Goal: Task Accomplishment & Management: Complete application form

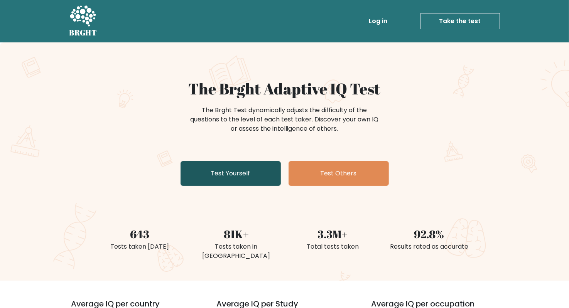
drag, startPoint x: 0, startPoint y: 0, endPoint x: 225, endPoint y: 179, distance: 287.4
click at [225, 179] on link "Test Yourself" at bounding box center [230, 173] width 100 height 25
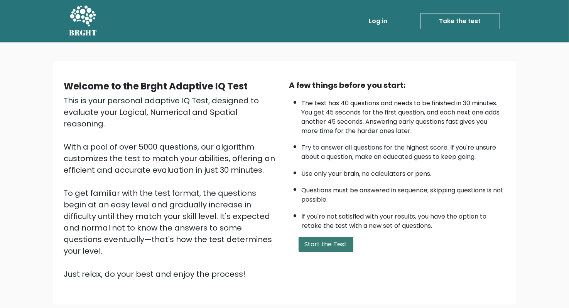
click at [319, 240] on button "Start the Test" at bounding box center [326, 244] width 55 height 15
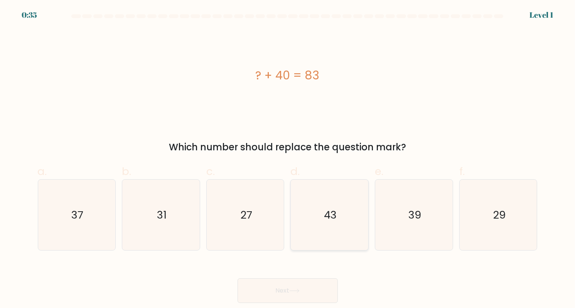
click at [317, 199] on icon "43" at bounding box center [329, 215] width 71 height 71
click at [288, 159] on input "d. 43" at bounding box center [288, 156] width 0 height 5
radio input "true"
click at [295, 294] on button "Next" at bounding box center [288, 290] width 100 height 25
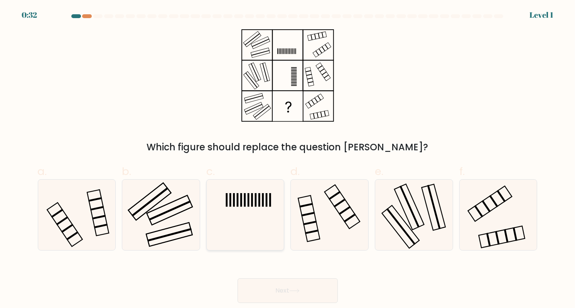
click at [264, 201] on icon at bounding box center [245, 215] width 71 height 71
click at [288, 159] on input "c." at bounding box center [288, 156] width 0 height 5
radio input "true"
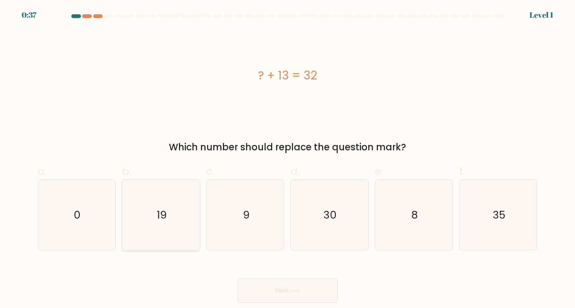
click at [169, 205] on icon "19" at bounding box center [161, 215] width 71 height 71
click at [288, 159] on input "b. 19" at bounding box center [288, 156] width 0 height 5
radio input "true"
click at [265, 288] on button "Next" at bounding box center [288, 290] width 100 height 25
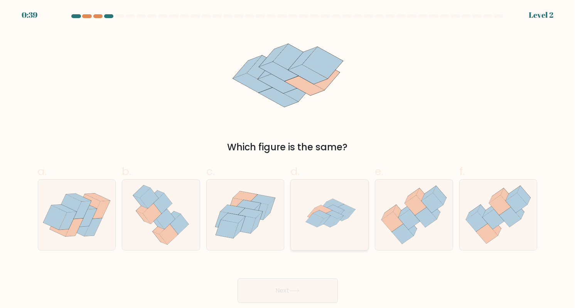
click at [309, 224] on icon at bounding box center [330, 215] width 70 height 71
click at [288, 159] on input "d." at bounding box center [288, 156] width 0 height 5
radio input "true"
click at [291, 286] on button "Next" at bounding box center [288, 290] width 100 height 25
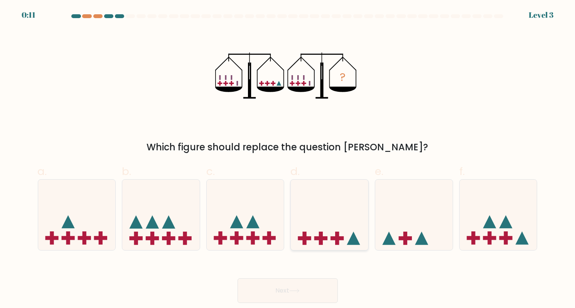
click at [336, 229] on icon at bounding box center [330, 215] width 78 height 64
click at [288, 159] on input "d." at bounding box center [288, 156] width 0 height 5
radio input "true"
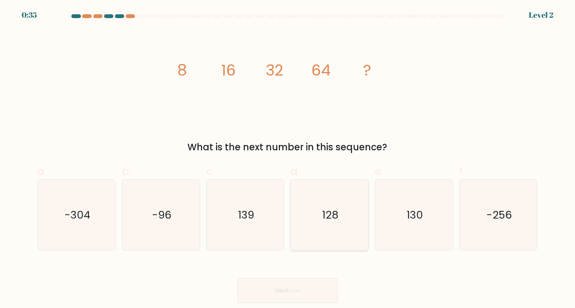
click at [341, 225] on icon "128" at bounding box center [329, 215] width 71 height 71
click at [288, 159] on input "d. 128" at bounding box center [288, 156] width 0 height 5
radio input "true"
click at [284, 292] on button "Next" at bounding box center [288, 290] width 100 height 25
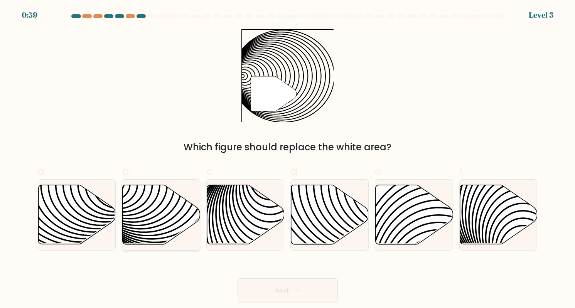
click at [180, 195] on icon at bounding box center [186, 185] width 156 height 156
click at [288, 159] on input "b." at bounding box center [288, 156] width 0 height 5
radio input "true"
click at [297, 299] on button "Next" at bounding box center [288, 290] width 100 height 25
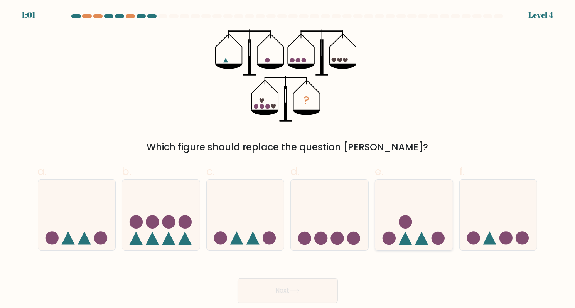
click at [401, 242] on icon at bounding box center [405, 238] width 13 height 13
click at [288, 159] on input "e." at bounding box center [288, 156] width 0 height 5
radio input "true"
click at [315, 281] on button "Next" at bounding box center [288, 290] width 100 height 25
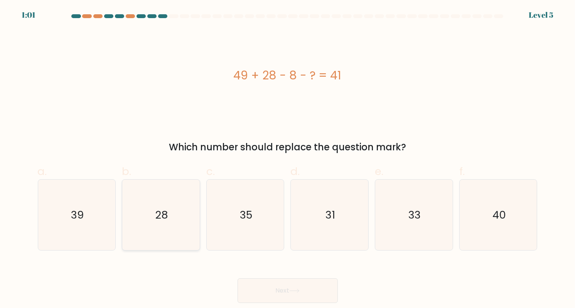
click at [178, 187] on icon "28" at bounding box center [161, 215] width 71 height 71
click at [288, 159] on input "b. 28" at bounding box center [288, 156] width 0 height 5
radio input "true"
click at [251, 289] on button "Next" at bounding box center [288, 290] width 100 height 25
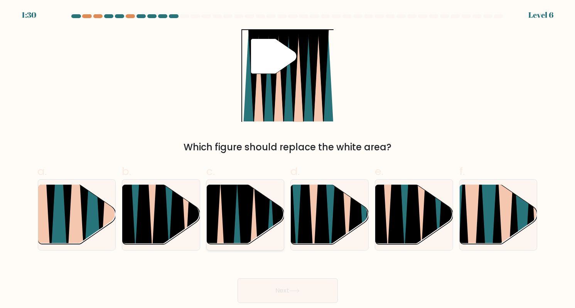
click at [235, 229] on icon at bounding box center [236, 247] width 17 height 155
click at [288, 159] on input "c." at bounding box center [288, 156] width 0 height 5
radio input "true"
click at [45, 202] on icon at bounding box center [41, 185] width 17 height 155
click at [288, 159] on input "a." at bounding box center [288, 156] width 0 height 5
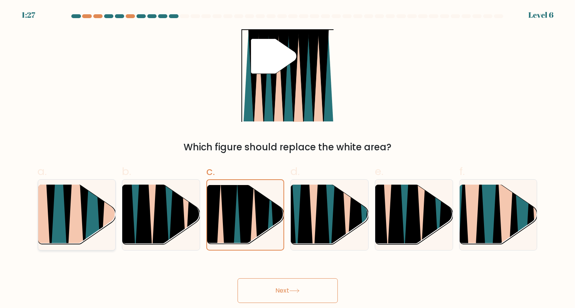
radio input "true"
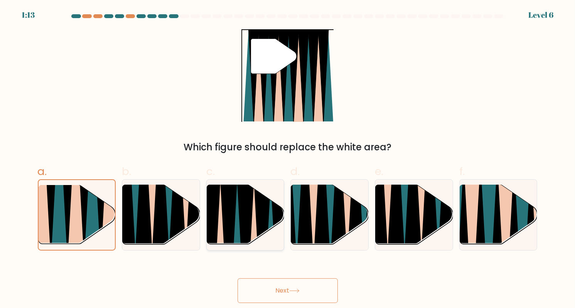
click at [228, 237] on icon at bounding box center [228, 247] width 17 height 155
click at [288, 159] on input "c." at bounding box center [288, 156] width 0 height 5
radio input "true"
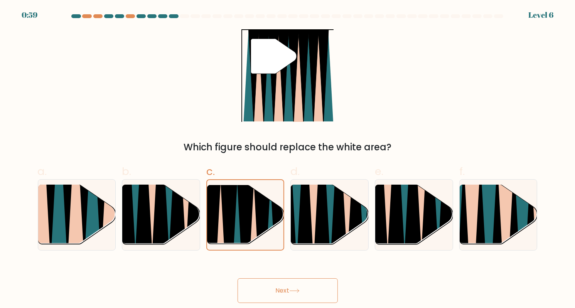
click at [288, 282] on button "Next" at bounding box center [288, 290] width 100 height 25
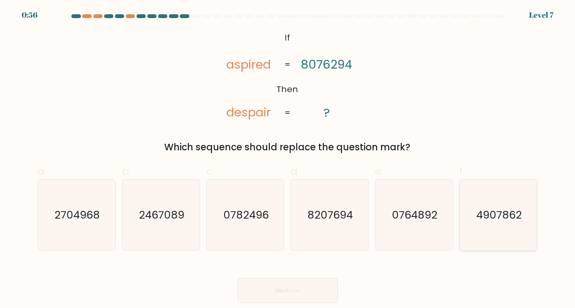
click at [484, 232] on icon "4907862" at bounding box center [498, 215] width 71 height 71
click at [288, 159] on input "f. 4907862" at bounding box center [288, 156] width 0 height 5
radio input "true"
click at [290, 283] on button "Next" at bounding box center [288, 290] width 100 height 25
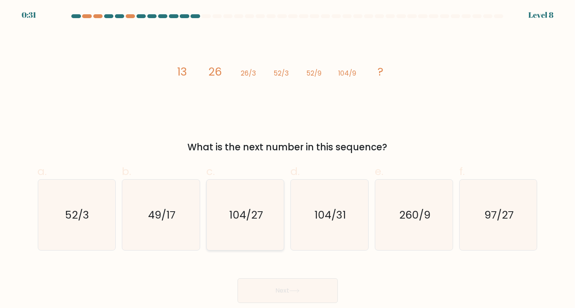
click at [217, 238] on icon "104/27" at bounding box center [245, 215] width 71 height 71
click at [288, 159] on input "c. 104/27" at bounding box center [288, 156] width 0 height 5
radio input "true"
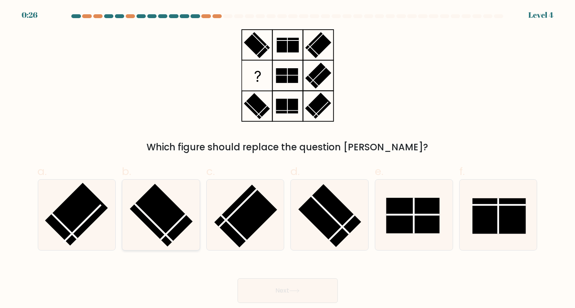
click at [134, 214] on icon at bounding box center [161, 215] width 71 height 71
click at [288, 159] on input "b." at bounding box center [288, 156] width 0 height 5
radio input "true"
click at [326, 225] on rect at bounding box center [330, 215] width 63 height 63
click at [288, 159] on input "d." at bounding box center [288, 156] width 0 height 5
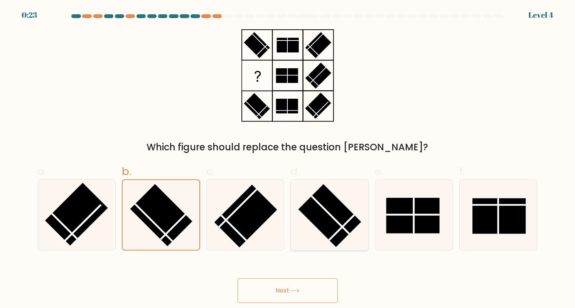
radio input "true"
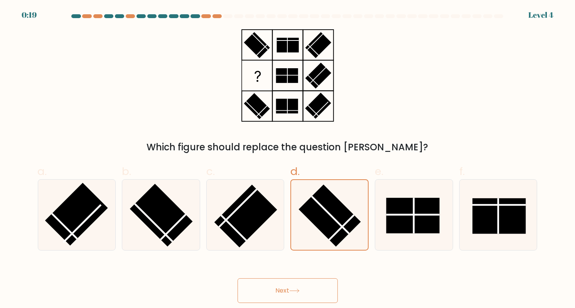
click at [292, 301] on button "Next" at bounding box center [288, 290] width 100 height 25
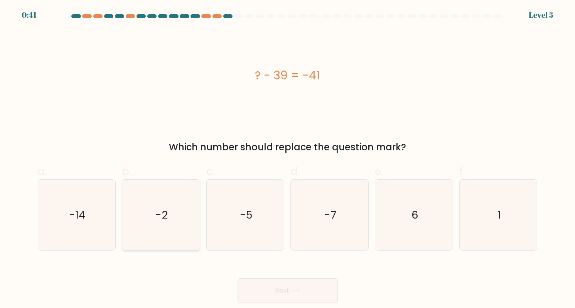
drag, startPoint x: 127, startPoint y: 201, endPoint x: 115, endPoint y: 204, distance: 11.5
click at [123, 202] on div "-2" at bounding box center [161, 214] width 78 height 71
click at [288, 159] on input "b. -2" at bounding box center [288, 156] width 0 height 5
radio input "true"
click at [250, 295] on button "Next" at bounding box center [288, 290] width 100 height 25
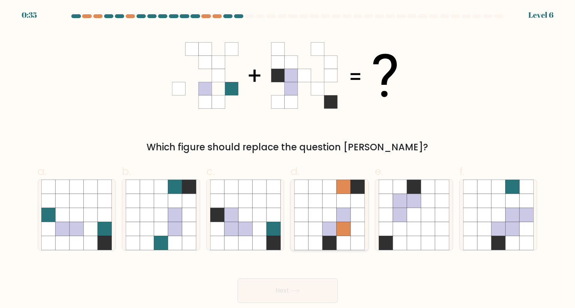
click at [342, 229] on icon at bounding box center [344, 229] width 14 height 14
click at [288, 159] on input "d." at bounding box center [288, 156] width 0 height 5
radio input "true"
click at [529, 252] on form at bounding box center [287, 158] width 575 height 289
click at [507, 228] on icon at bounding box center [512, 229] width 14 height 14
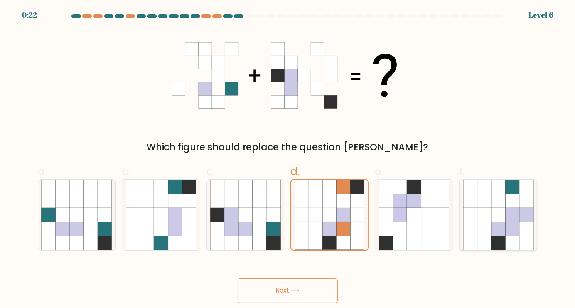
click at [288, 159] on input "f." at bounding box center [288, 156] width 0 height 5
radio input "true"
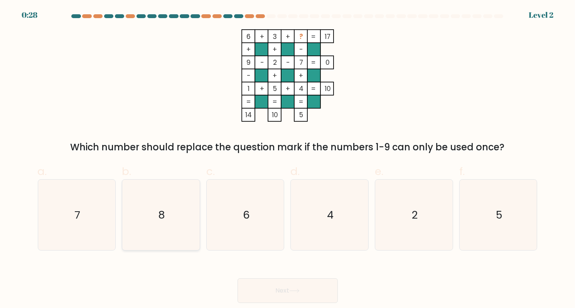
click at [176, 204] on icon "8" at bounding box center [161, 215] width 71 height 71
click at [288, 159] on input "b. 8" at bounding box center [288, 156] width 0 height 5
radio input "true"
click at [294, 279] on button "Next" at bounding box center [288, 290] width 100 height 25
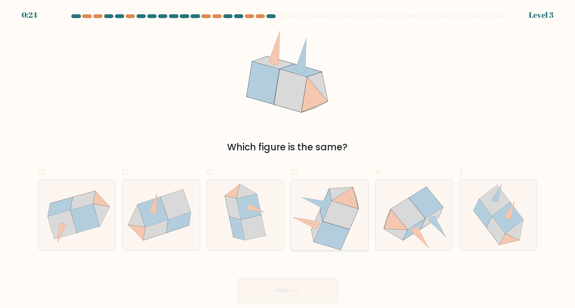
click at [343, 229] on icon at bounding box center [331, 236] width 35 height 28
click at [288, 159] on input "d." at bounding box center [288, 156] width 0 height 5
radio input "true"
click at [316, 293] on button "Next" at bounding box center [288, 290] width 100 height 25
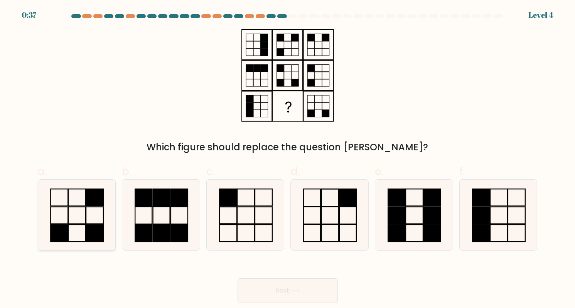
click at [64, 206] on rect at bounding box center [59, 197] width 17 height 17
click at [288, 159] on input "a." at bounding box center [288, 156] width 0 height 5
radio input "true"
click at [287, 290] on button "Next" at bounding box center [288, 290] width 100 height 25
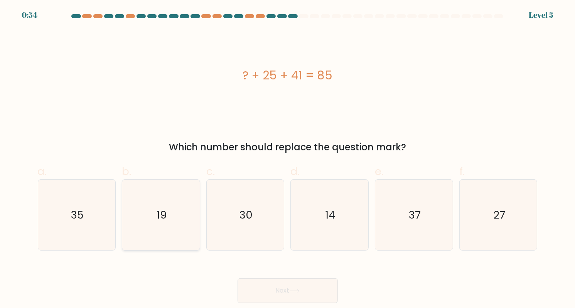
click at [162, 182] on icon "19" at bounding box center [161, 215] width 71 height 71
click at [288, 159] on input "b. 19" at bounding box center [288, 156] width 0 height 5
radio input "true"
click at [254, 295] on button "Next" at bounding box center [288, 290] width 100 height 25
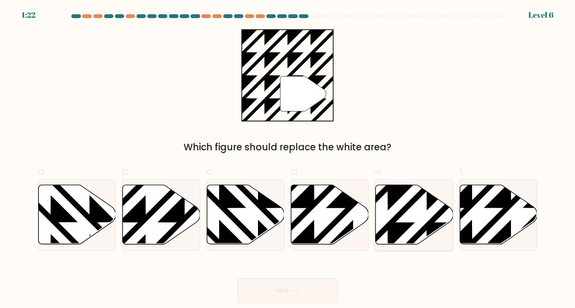
click at [399, 192] on icon at bounding box center [388, 183] width 156 height 156
click at [288, 159] on input "e." at bounding box center [288, 156] width 0 height 5
radio input "true"
click at [285, 290] on button "Next" at bounding box center [288, 290] width 100 height 25
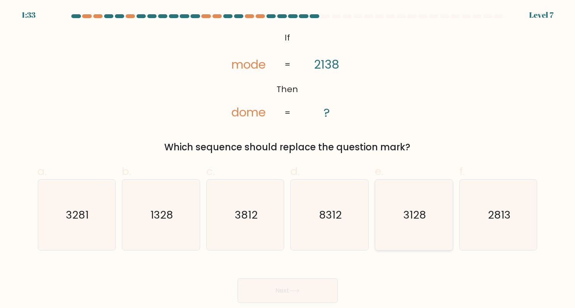
click at [419, 219] on text "3128" at bounding box center [414, 214] width 23 height 15
click at [288, 159] on input "e. 3128" at bounding box center [288, 156] width 0 height 5
radio input "true"
click at [322, 295] on button "Next" at bounding box center [288, 290] width 100 height 25
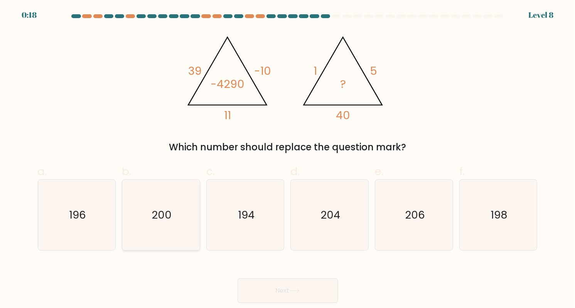
click at [177, 228] on icon "200" at bounding box center [161, 215] width 71 height 71
click at [288, 159] on input "b. 200" at bounding box center [288, 156] width 0 height 5
radio input "true"
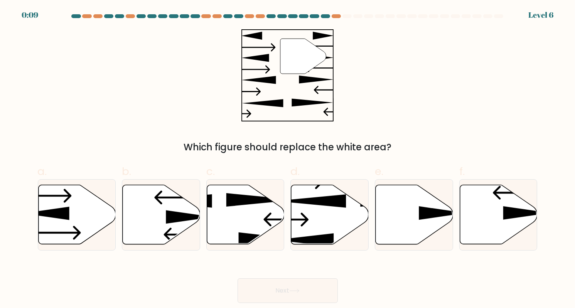
click at [177, 228] on icon at bounding box center [162, 214] width 78 height 59
click at [288, 159] on input "b." at bounding box center [288, 156] width 0 height 5
radio input "true"
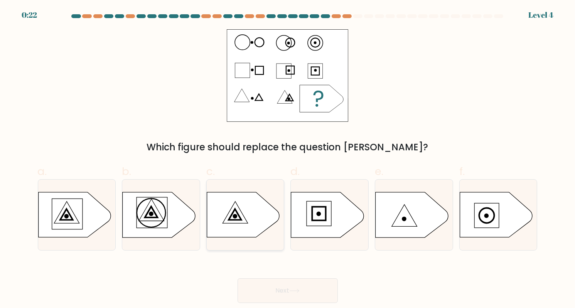
click at [240, 201] on icon at bounding box center [243, 214] width 73 height 45
click at [288, 159] on input "c." at bounding box center [288, 156] width 0 height 5
radio input "true"
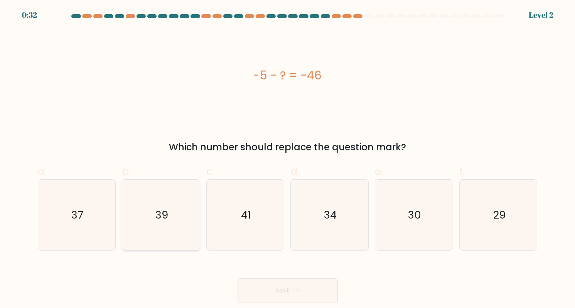
click at [173, 182] on icon "39" at bounding box center [161, 215] width 71 height 71
click at [288, 159] on input "b. 39" at bounding box center [288, 156] width 0 height 5
radio input "true"
click at [321, 288] on button "Next" at bounding box center [288, 290] width 100 height 25
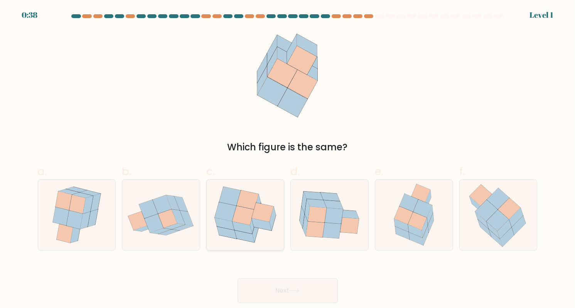
click at [256, 185] on icon at bounding box center [246, 214] width 78 height 67
click at [288, 159] on input "c." at bounding box center [288, 156] width 0 height 5
radio input "true"
click at [278, 283] on button "Next" at bounding box center [288, 290] width 100 height 25
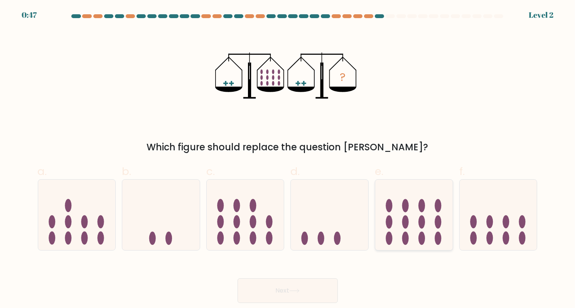
click at [420, 239] on ellipse at bounding box center [421, 238] width 7 height 13
click at [288, 159] on input "e." at bounding box center [288, 156] width 0 height 5
radio input "true"
click at [304, 287] on button "Next" at bounding box center [288, 290] width 100 height 25
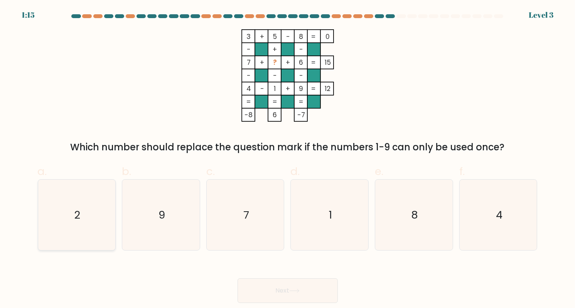
click at [66, 223] on icon "2" at bounding box center [76, 215] width 71 height 71
click at [288, 159] on input "a. 2" at bounding box center [288, 156] width 0 height 5
radio input "true"
click at [305, 291] on button "Next" at bounding box center [288, 290] width 100 height 25
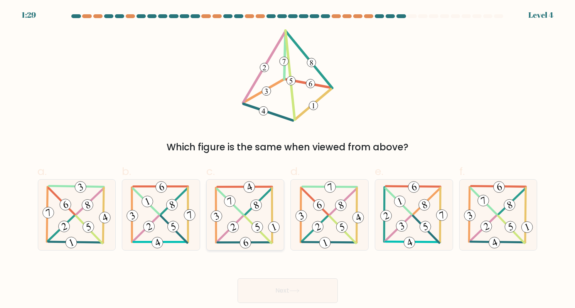
click at [252, 200] on icon at bounding box center [245, 215] width 72 height 71
click at [288, 159] on input "c." at bounding box center [288, 156] width 0 height 5
radio input "true"
click at [506, 228] on 341 at bounding box center [510, 227] width 14 height 14
click at [288, 159] on input "f." at bounding box center [288, 156] width 0 height 5
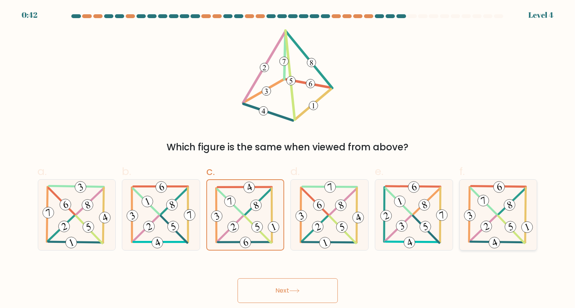
radio input "true"
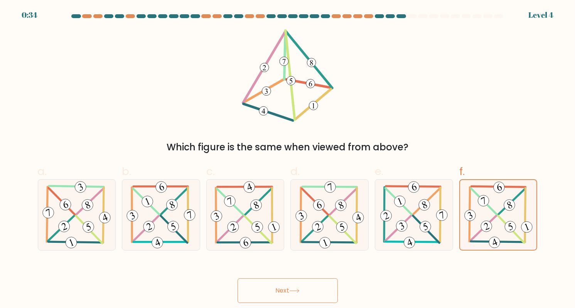
click at [267, 278] on button "Next" at bounding box center [288, 290] width 100 height 25
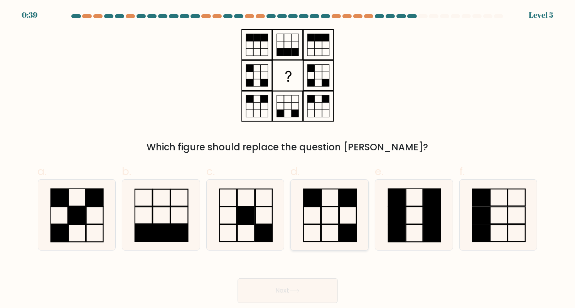
click at [339, 202] on rect at bounding box center [330, 197] width 17 height 17
click at [288, 159] on input "d." at bounding box center [288, 156] width 0 height 5
radio input "true"
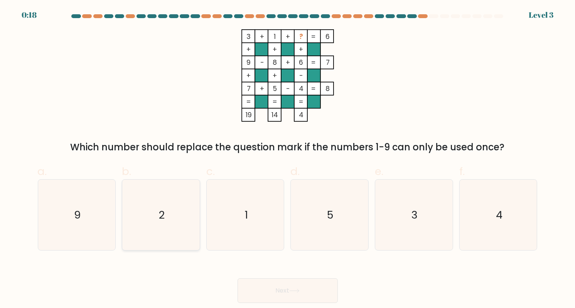
click at [196, 211] on icon "2" at bounding box center [161, 215] width 71 height 71
click at [288, 159] on input "b. 2" at bounding box center [288, 156] width 0 height 5
radio input "true"
drag, startPoint x: 275, startPoint y: 293, endPoint x: 292, endPoint y: 268, distance: 29.2
click at [292, 268] on div "Next" at bounding box center [287, 281] width 509 height 43
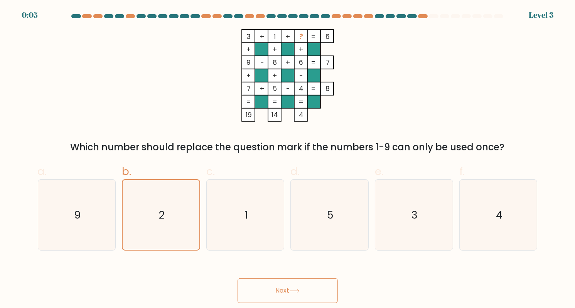
click at [282, 297] on button "Next" at bounding box center [288, 290] width 100 height 25
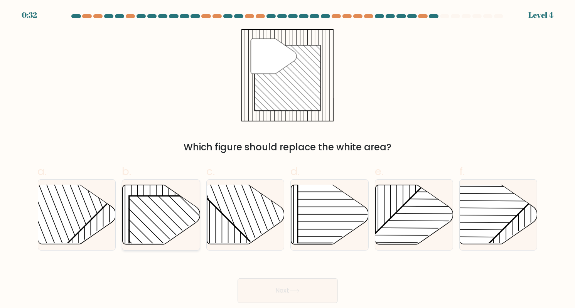
click at [150, 229] on line at bounding box center [174, 254] width 132 height 132
click at [288, 159] on input "b." at bounding box center [288, 156] width 0 height 5
radio input "true"
click at [314, 298] on button "Next" at bounding box center [288, 290] width 100 height 25
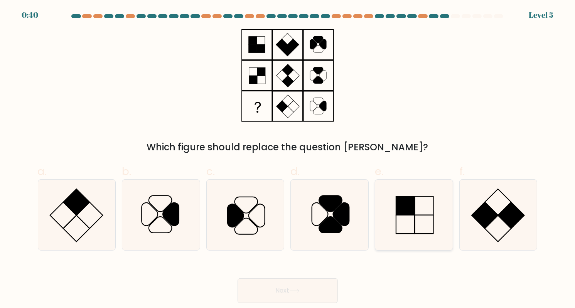
click at [400, 198] on rect at bounding box center [405, 206] width 19 height 19
click at [288, 159] on input "e." at bounding box center [288, 156] width 0 height 5
radio input "true"
click at [287, 289] on button "Next" at bounding box center [288, 290] width 100 height 25
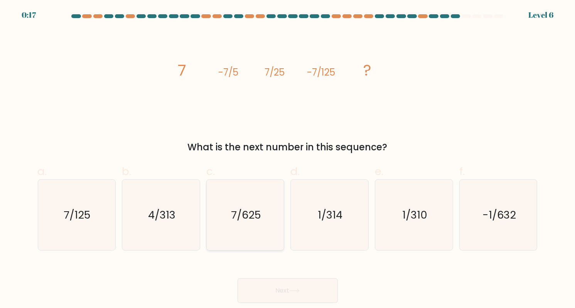
click at [263, 203] on icon "7/625" at bounding box center [245, 215] width 71 height 71
click at [288, 159] on input "c. 7/625" at bounding box center [288, 156] width 0 height 5
radio input "true"
click at [292, 287] on button "Next" at bounding box center [288, 290] width 100 height 25
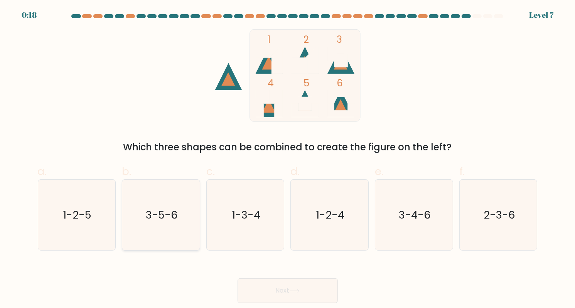
click at [129, 215] on icon "3-5-6" at bounding box center [161, 215] width 71 height 71
click at [288, 159] on input "b. 3-5-6" at bounding box center [288, 156] width 0 height 5
radio input "true"
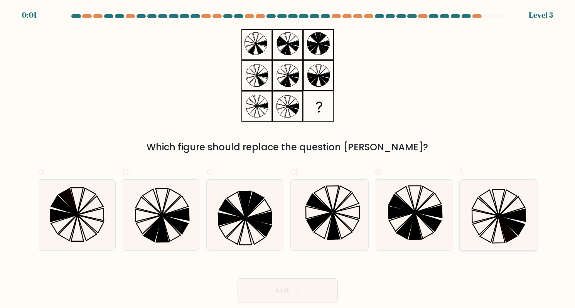
click at [496, 226] on icon at bounding box center [499, 230] width 12 height 26
click at [288, 159] on input "f." at bounding box center [288, 156] width 0 height 5
radio input "true"
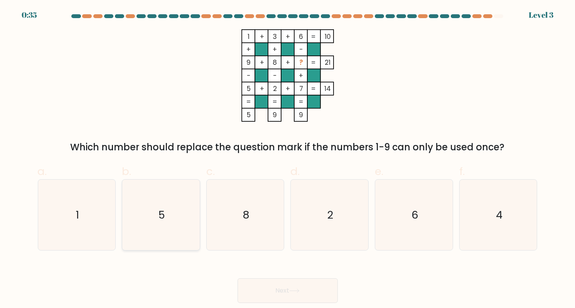
click at [164, 234] on icon "5" at bounding box center [161, 215] width 71 height 71
click at [288, 159] on input "b. 5" at bounding box center [288, 156] width 0 height 5
radio input "true"
click at [260, 287] on button "Next" at bounding box center [288, 290] width 100 height 25
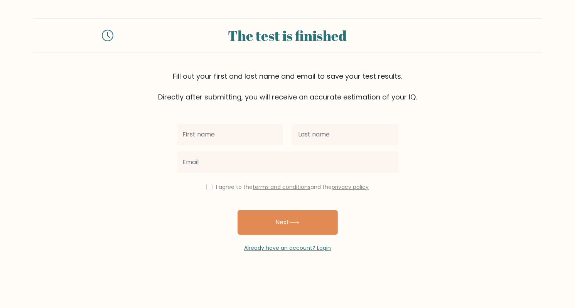
click at [199, 135] on input "text" at bounding box center [230, 135] width 106 height 22
type input "Dao"
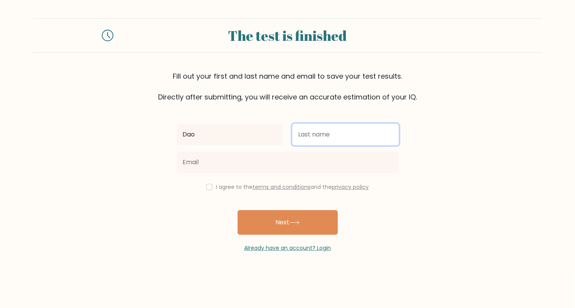
click at [301, 138] on input "text" at bounding box center [345, 135] width 106 height 22
type input "Huyen"
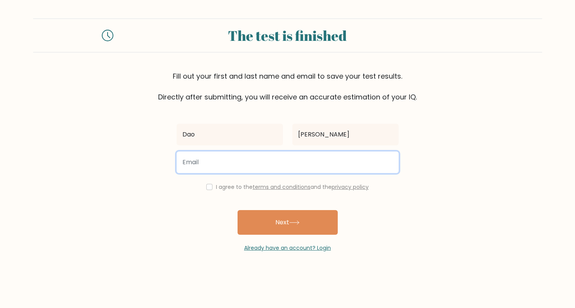
click at [314, 165] on input "email" at bounding box center [288, 163] width 222 height 22
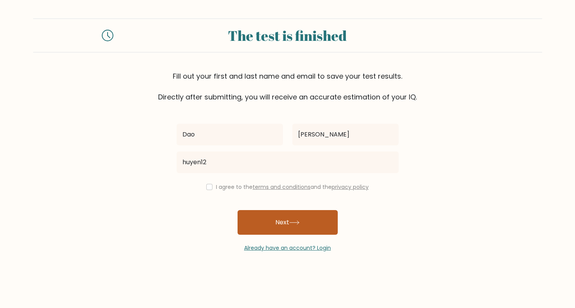
click at [259, 216] on button "Next" at bounding box center [288, 222] width 100 height 25
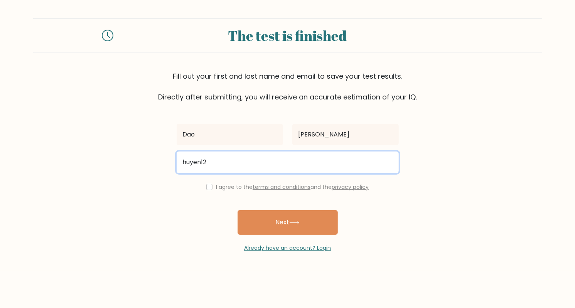
click at [236, 159] on input "huyen12" at bounding box center [288, 163] width 222 height 22
type input "huyen127204@gmail.com"
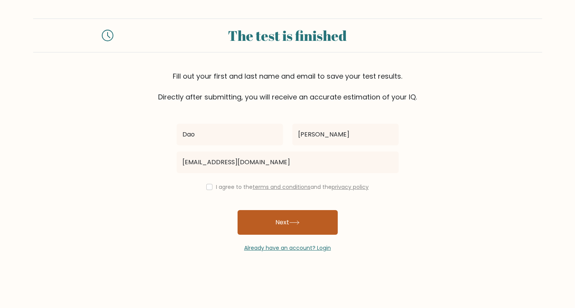
click at [265, 223] on button "Next" at bounding box center [288, 222] width 100 height 25
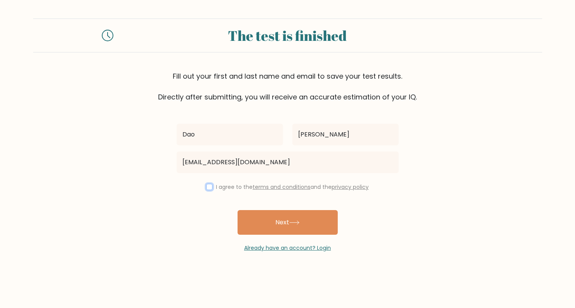
click at [207, 184] on input "checkbox" at bounding box center [209, 187] width 6 height 6
checkbox input "true"
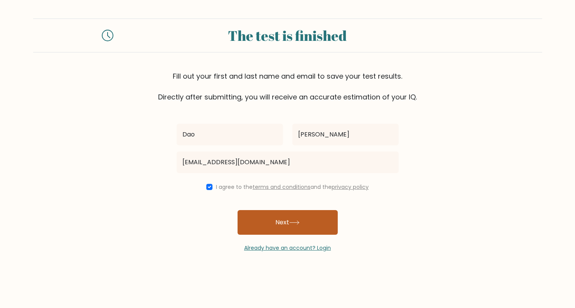
click at [258, 217] on button "Next" at bounding box center [288, 222] width 100 height 25
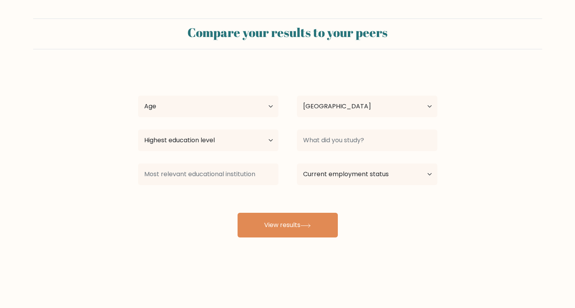
select select "VN"
click at [268, 105] on select "Age Under [DEMOGRAPHIC_DATA] [DEMOGRAPHIC_DATA] [DEMOGRAPHIC_DATA] [DEMOGRAPHIC…" at bounding box center [208, 107] width 140 height 22
select select "18_24"
click at [138, 96] on select "Age Under [DEMOGRAPHIC_DATA] [DEMOGRAPHIC_DATA] [DEMOGRAPHIC_DATA] [DEMOGRAPHIC…" at bounding box center [208, 107] width 140 height 22
click at [265, 138] on select "Highest education level No schooling Primary Lower Secondary Upper Secondary Oc…" at bounding box center [208, 141] width 140 height 22
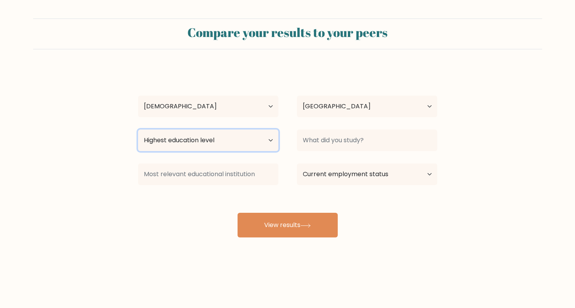
select select "bachelors_degree"
click at [138, 130] on select "Highest education level No schooling Primary Lower Secondary Upper Secondary Oc…" at bounding box center [208, 141] width 140 height 22
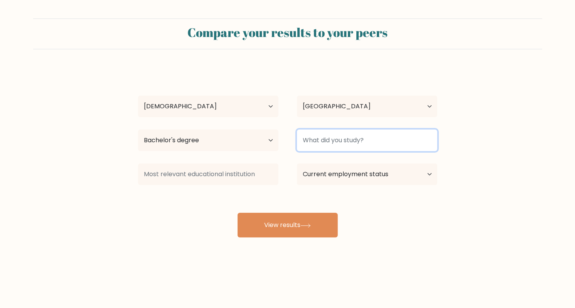
click at [317, 145] on input at bounding box center [367, 141] width 140 height 22
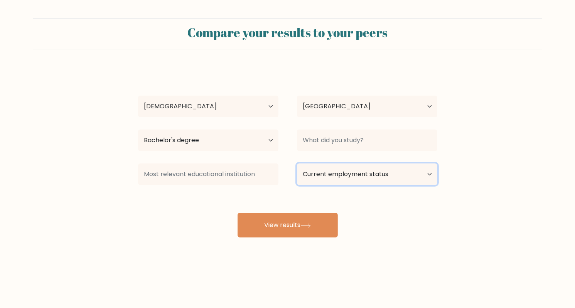
click at [324, 174] on select "Current employment status Employed Student Retired Other / prefer not to answer" at bounding box center [367, 175] width 140 height 22
select select "student"
click at [297, 164] on select "Current employment status Employed Student Retired Other / prefer not to answer" at bounding box center [367, 175] width 140 height 22
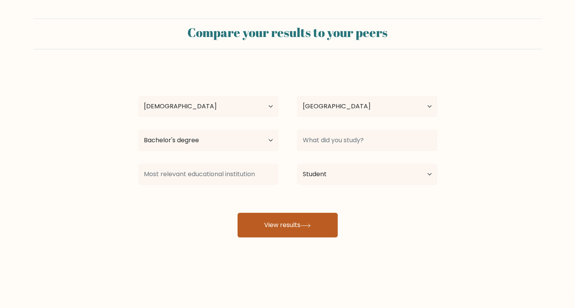
click at [305, 231] on button "View results" at bounding box center [288, 225] width 100 height 25
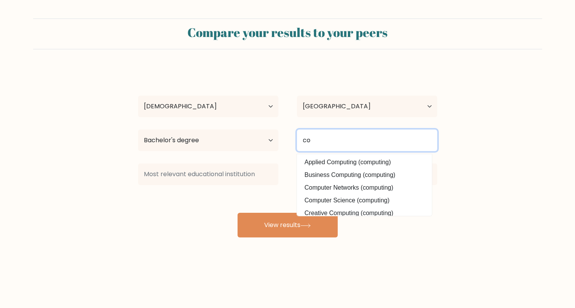
type input "c"
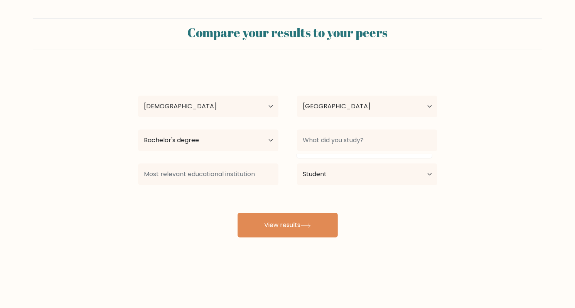
click at [274, 201] on div "[PERSON_NAME] Age Under [DEMOGRAPHIC_DATA] [DEMOGRAPHIC_DATA] [DEMOGRAPHIC_DATA…" at bounding box center [287, 153] width 309 height 170
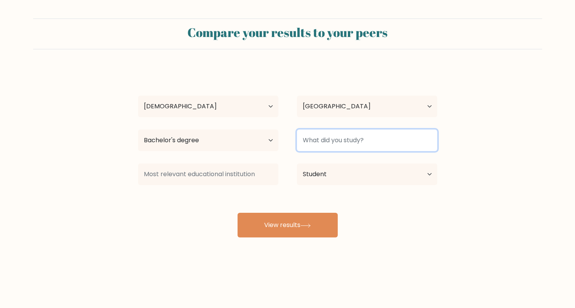
click at [299, 142] on input at bounding box center [367, 141] width 140 height 22
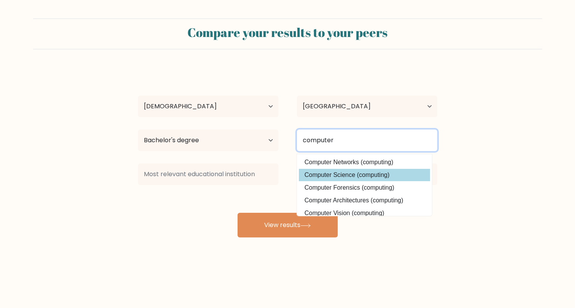
type input "computer"
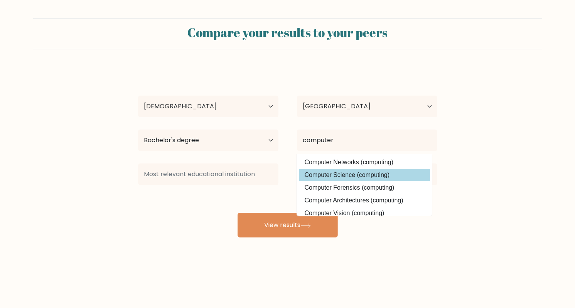
click at [342, 171] on div "[PERSON_NAME] Age Under [DEMOGRAPHIC_DATA] [DEMOGRAPHIC_DATA] [DEMOGRAPHIC_DATA…" at bounding box center [287, 153] width 309 height 170
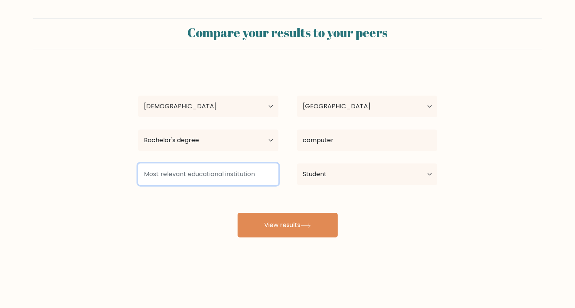
click at [240, 173] on input at bounding box center [208, 175] width 140 height 22
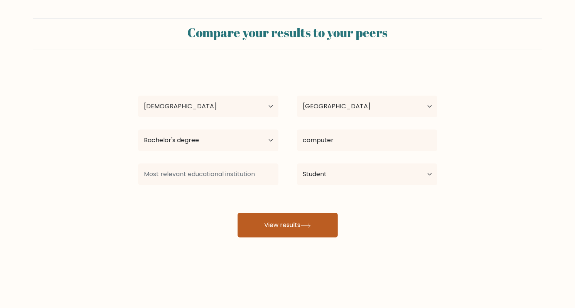
click at [264, 230] on button "View results" at bounding box center [288, 225] width 100 height 25
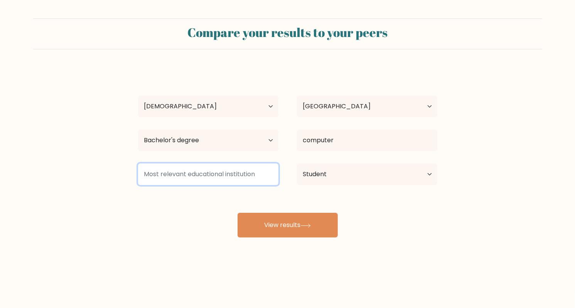
type input "e"
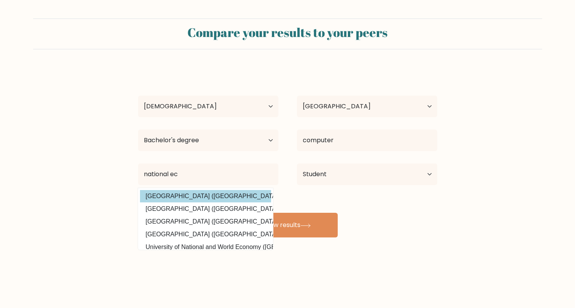
click at [211, 197] on div "Dao Huyen Age Under 18 years old 18-24 years old 25-34 years old 35-44 years ol…" at bounding box center [287, 153] width 309 height 170
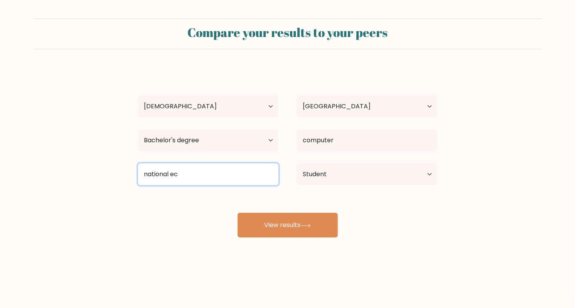
click at [205, 182] on input "national ec" at bounding box center [208, 175] width 140 height 22
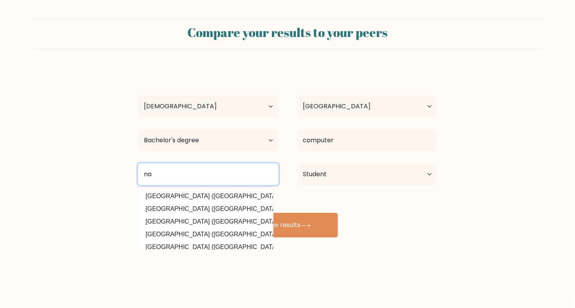
type input "n"
type input "h"
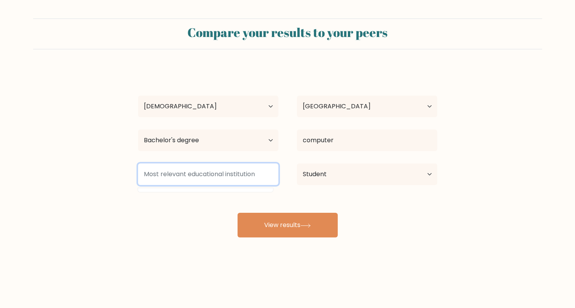
type input "H"
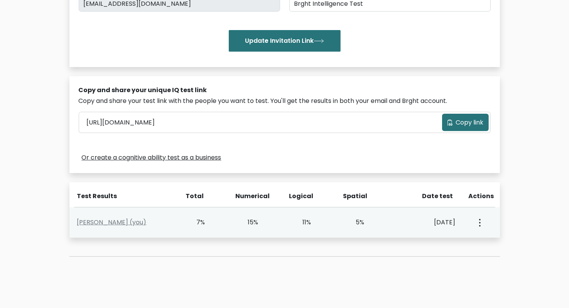
scroll to position [168, 0]
click at [482, 225] on div "View Profile" at bounding box center [479, 222] width 26 height 24
click at [478, 223] on button "button" at bounding box center [479, 222] width 6 height 24
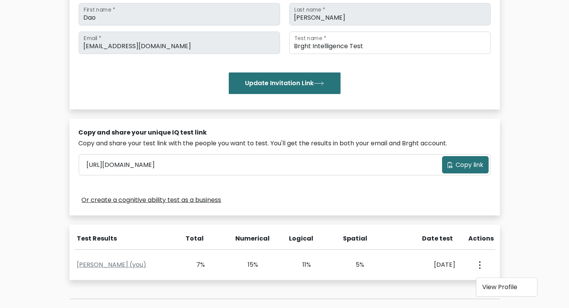
scroll to position [154, 0]
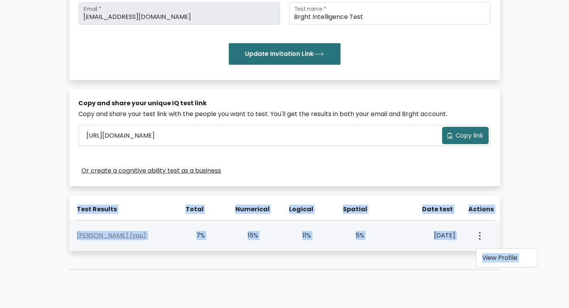
copy div "Test Results Total Numerical Logical Spatial Date test Actions [PERSON_NAME] (y…"
drag, startPoint x: 76, startPoint y: 206, endPoint x: 482, endPoint y: 236, distance: 407.6
click at [482, 236] on div "Test Results Total Numerical Logical Spatial Date test Actions [PERSON_NAME] (y…" at bounding box center [284, 224] width 430 height 56
